Goal: Task Accomplishment & Management: Manage account settings

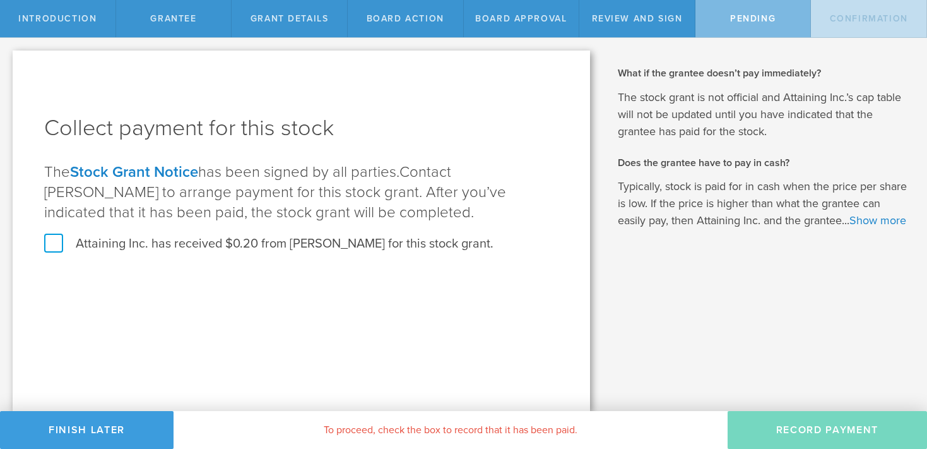
click at [284, 245] on label "Attaining Inc. has received $0.20 from Eric Dansky for this stock grant." at bounding box center [268, 243] width 449 height 16
click at [0, 0] on input "Attaining Inc. has received $0.20 from Eric Dansky for this stock grant." at bounding box center [0, 0] width 0 height 0
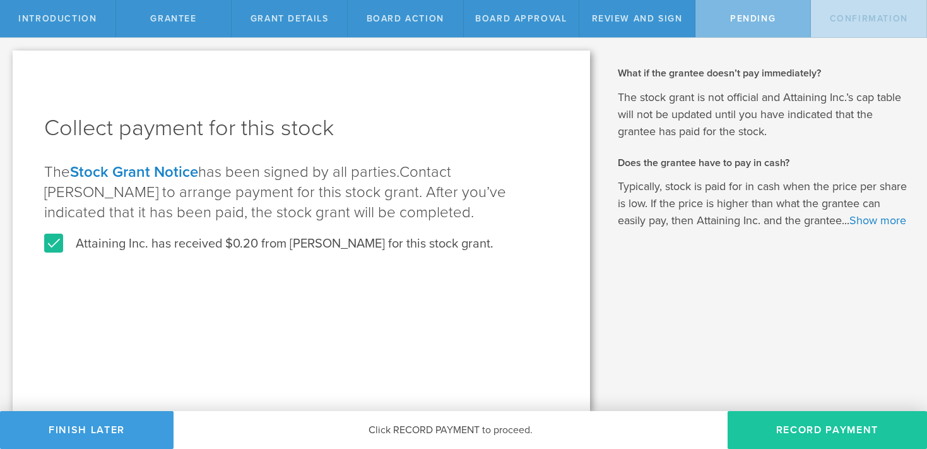
click at [768, 425] on button "Record Payment" at bounding box center [826, 430] width 199 height 38
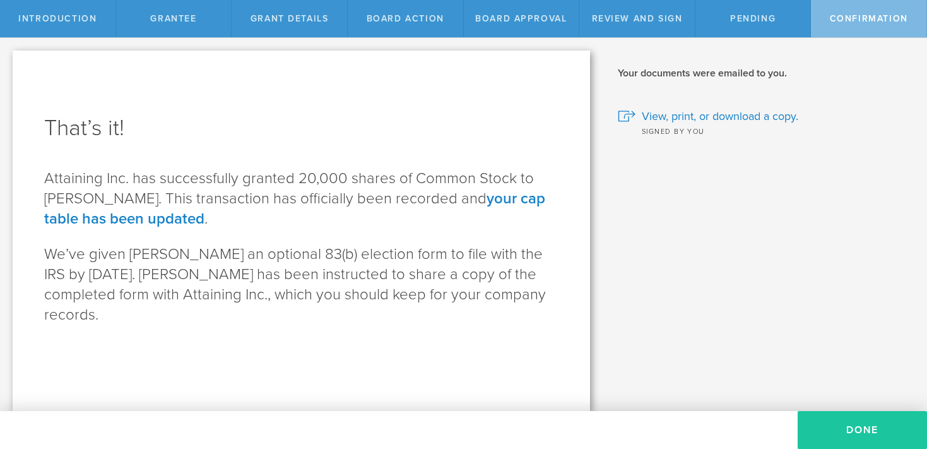
click at [878, 438] on button "Done" at bounding box center [861, 430] width 129 height 38
